Goal: Transaction & Acquisition: Obtain resource

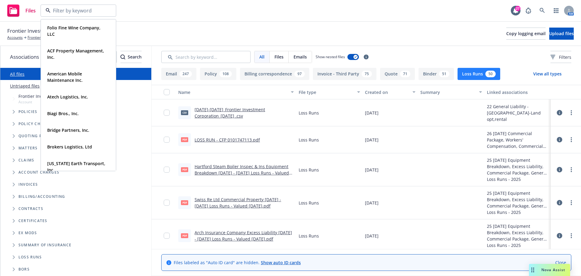
click at [18, 15] on rect at bounding box center [13, 11] width 12 height 12
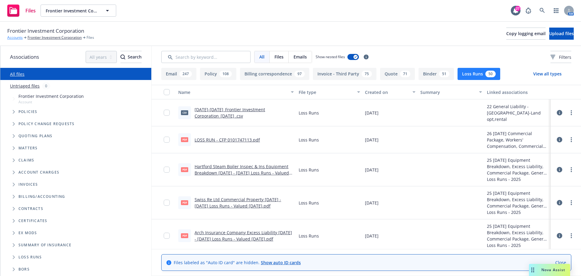
click at [19, 38] on link "Accounts" at bounding box center [14, 37] width 15 height 5
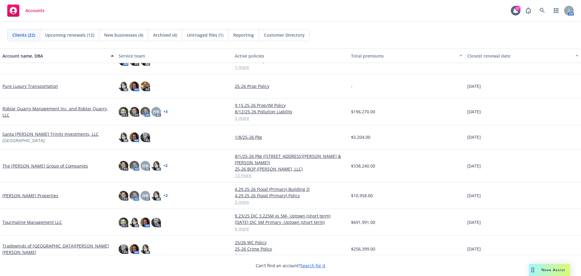
scroll to position [358, 0]
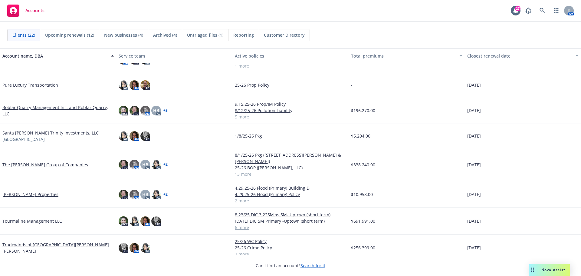
click at [41, 218] on link "Tourmaline Management LLC" at bounding box center [32, 221] width 60 height 6
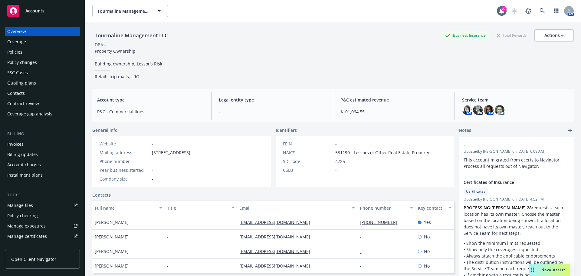
click at [30, 49] on div "Policies" at bounding box center [42, 52] width 70 height 10
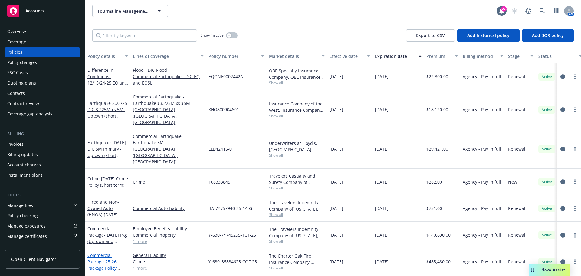
click at [88, 252] on link "Commercial Package - 25-26 Package Policy (Prop, GL, EBL, CRM)" at bounding box center [101, 267] width 29 height 31
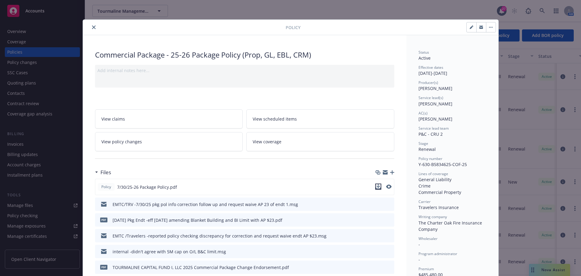
click at [377, 187] on icon "download file" at bounding box center [378, 186] width 5 height 5
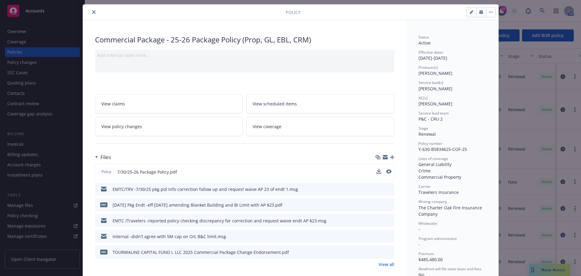
scroll to position [30, 0]
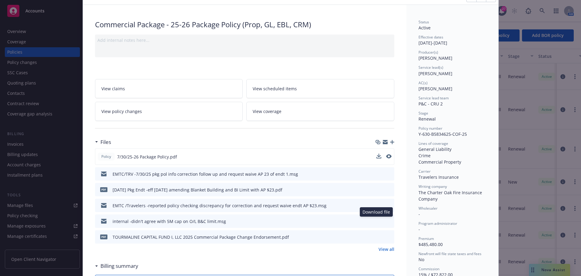
click at [376, 219] on icon "download file" at bounding box center [378, 220] width 5 height 5
click at [376, 204] on icon "download file" at bounding box center [378, 204] width 4 height 4
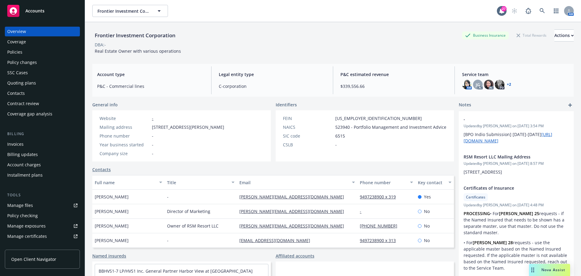
scroll to position [61, 0]
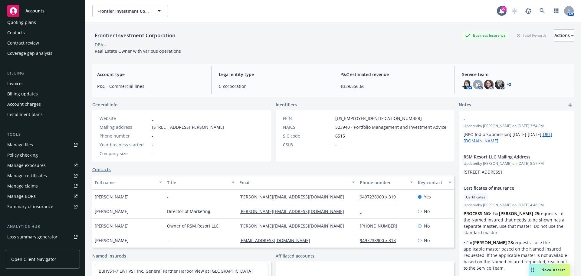
click at [33, 9] on span "Accounts" at bounding box center [34, 10] width 19 height 5
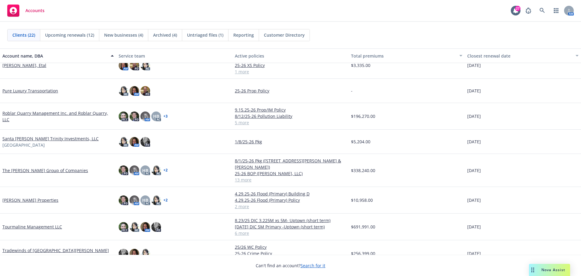
scroll to position [358, 0]
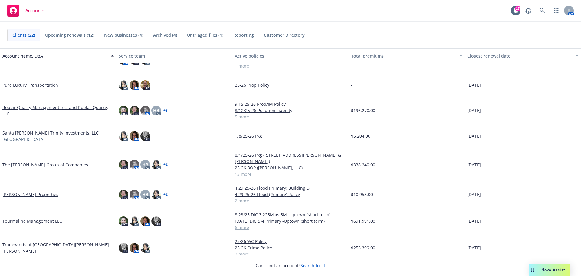
click at [41, 218] on link "Tourmaline Management LLC" at bounding box center [32, 221] width 60 height 6
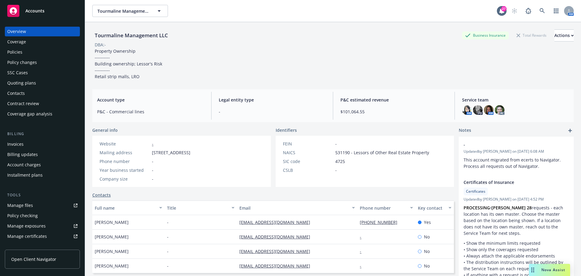
click at [30, 51] on div "Policies" at bounding box center [42, 52] width 70 height 10
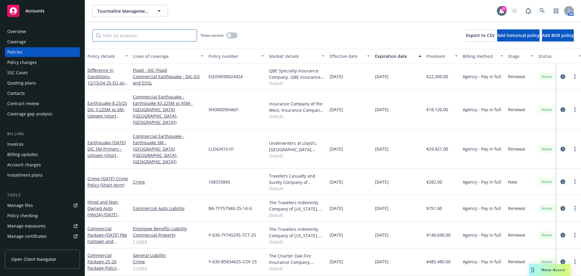
click at [144, 39] on input "Filter by keyword..." at bounding box center [144, 35] width 105 height 12
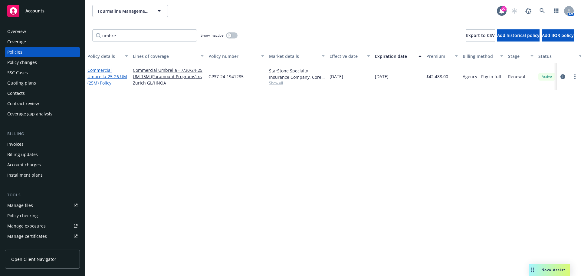
click at [100, 76] on link "Commercial Umbrella - 25-26 UM (25M) Policy" at bounding box center [107, 76] width 40 height 18
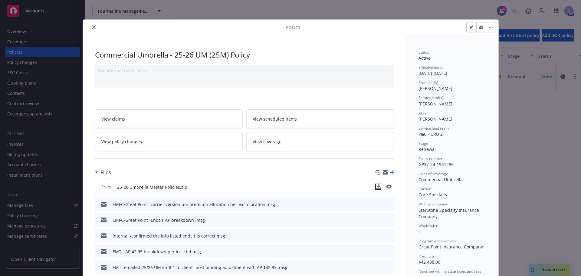
click at [377, 186] on icon "download file" at bounding box center [378, 186] width 4 height 4
click at [95, 25] on div at bounding box center [185, 27] width 200 height 7
click at [92, 28] on icon "close" at bounding box center [94, 27] width 4 height 4
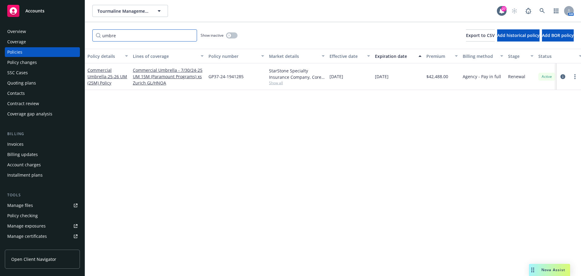
drag, startPoint x: 124, startPoint y: 39, endPoint x: 60, endPoint y: 33, distance: 64.4
click at [60, 33] on div "Accounts Overview Coverage Policies Policy changes SSC Cases Quoting plans Cont…" at bounding box center [290, 138] width 581 height 276
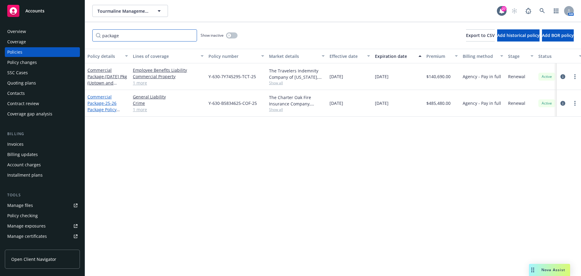
type input "package"
click at [98, 97] on link "Commercial Package - 25-26 Package Policy (Prop, GL, EBL, CRM)" at bounding box center [101, 109] width 29 height 31
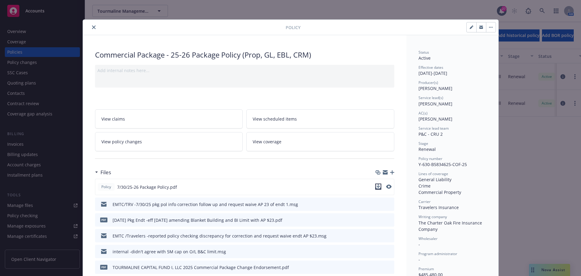
click at [376, 187] on icon "download file" at bounding box center [378, 186] width 5 height 5
click at [93, 28] on icon "close" at bounding box center [94, 27] width 4 height 4
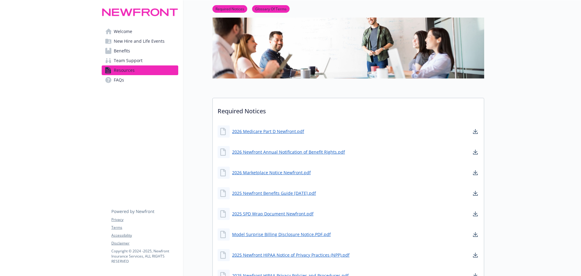
scroll to position [61, 0]
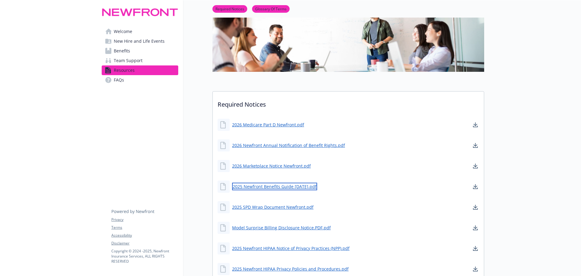
click at [280, 187] on link "2025 Newfront Benefits Guide [DATE].pdf" at bounding box center [274, 186] width 85 height 8
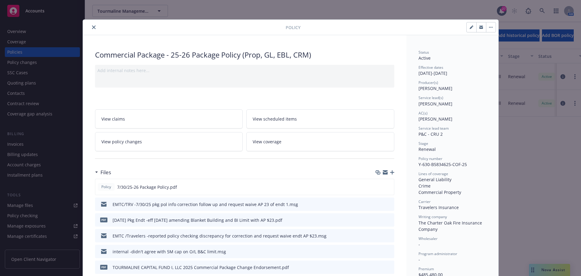
click at [90, 30] on button "close" at bounding box center [93, 27] width 7 height 7
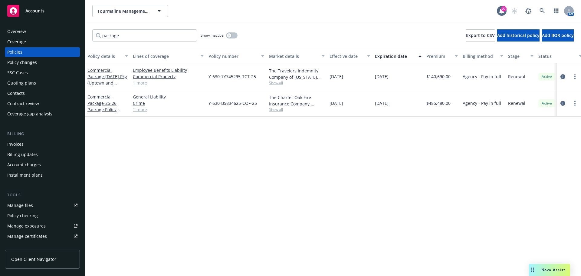
click at [42, 11] on span "Accounts" at bounding box center [34, 10] width 19 height 5
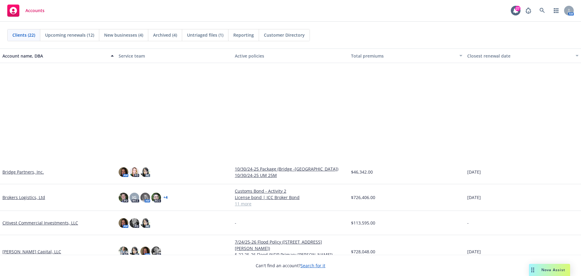
scroll to position [121, 0]
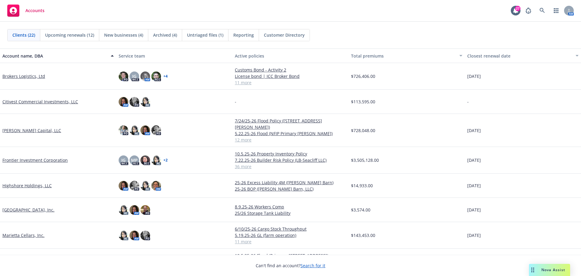
click at [26, 157] on link "Frontier Investment Corporation" at bounding box center [34, 160] width 65 height 6
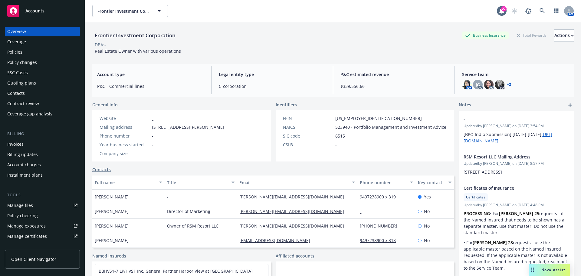
click at [40, 81] on div "Quoting plans" at bounding box center [42, 83] width 70 height 10
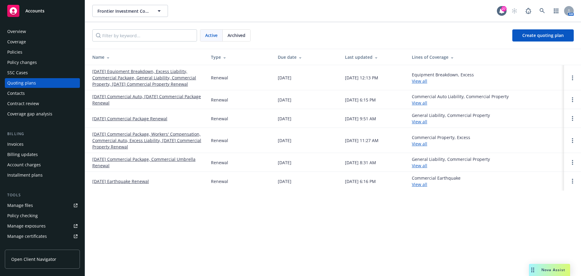
click at [170, 77] on link "[DATE] Equipment Breakdown, Excess Liability, Commercial Package, General Liabi…" at bounding box center [146, 77] width 109 height 19
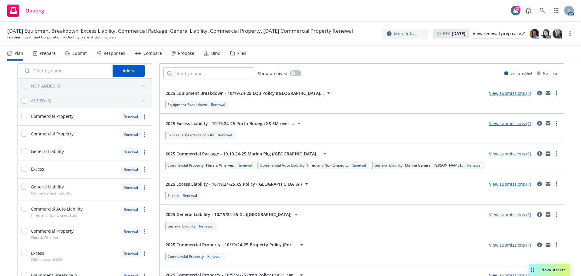
scroll to position [30, 0]
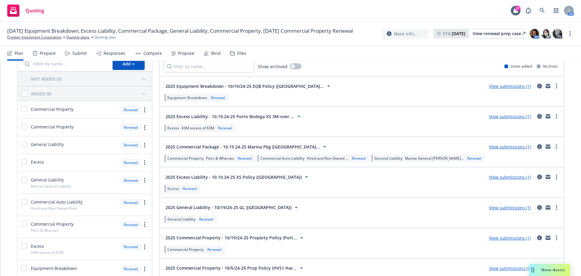
click at [505, 207] on link "View submissions (1)" at bounding box center [510, 208] width 42 height 6
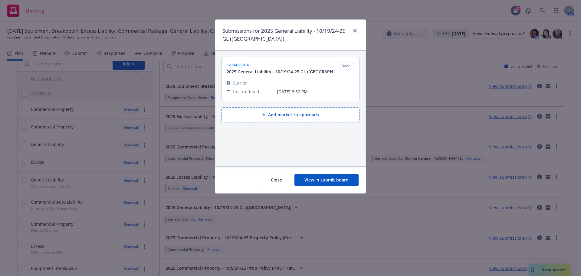
click at [269, 183] on button "Close" at bounding box center [276, 180] width 31 height 12
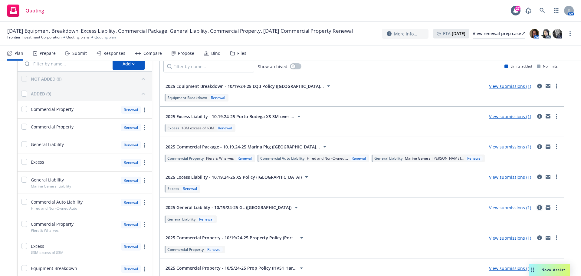
click at [537, 208] on icon "circleInformation" at bounding box center [539, 207] width 5 height 5
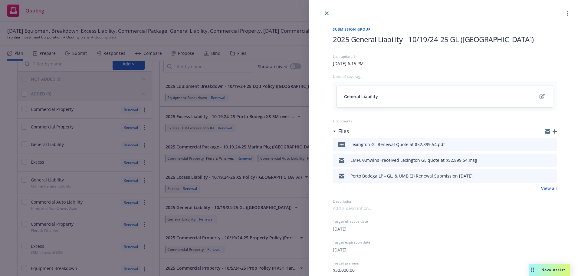
click at [539, 176] on icon "download file" at bounding box center [541, 175] width 5 height 5
click at [545, 186] on link "View all" at bounding box center [549, 188] width 16 height 6
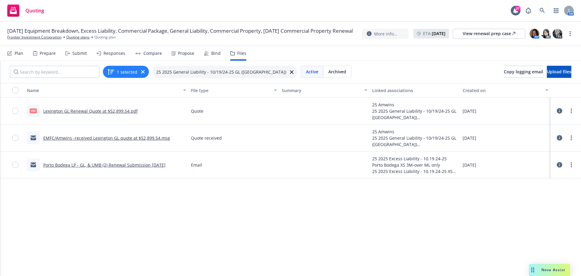
click at [118, 163] on link "Porto Bodega LP - GL, & UMB (2) Renewal Submission [DATE]" at bounding box center [104, 165] width 122 height 6
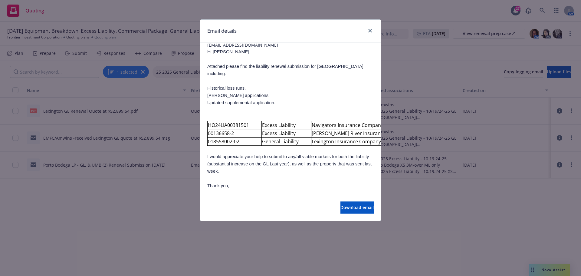
scroll to position [61, 0]
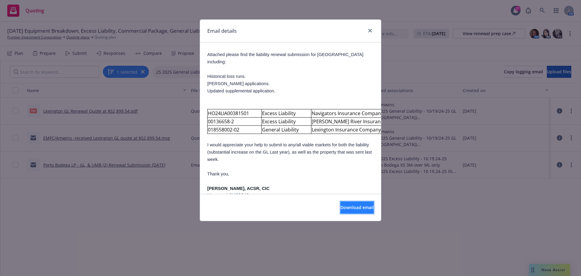
click at [360, 205] on span "Download email" at bounding box center [356, 207] width 33 height 6
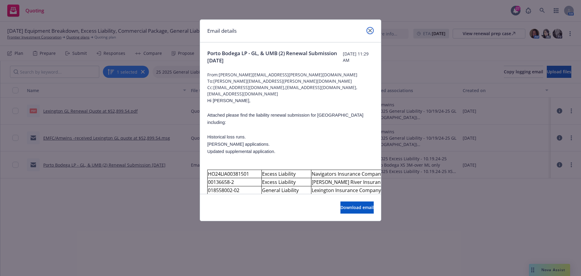
drag, startPoint x: 372, startPoint y: 31, endPoint x: 577, endPoint y: 29, distance: 205.8
click at [372, 31] on icon "close" at bounding box center [370, 31] width 4 height 4
